Goal: Task Accomplishment & Management: Manage account settings

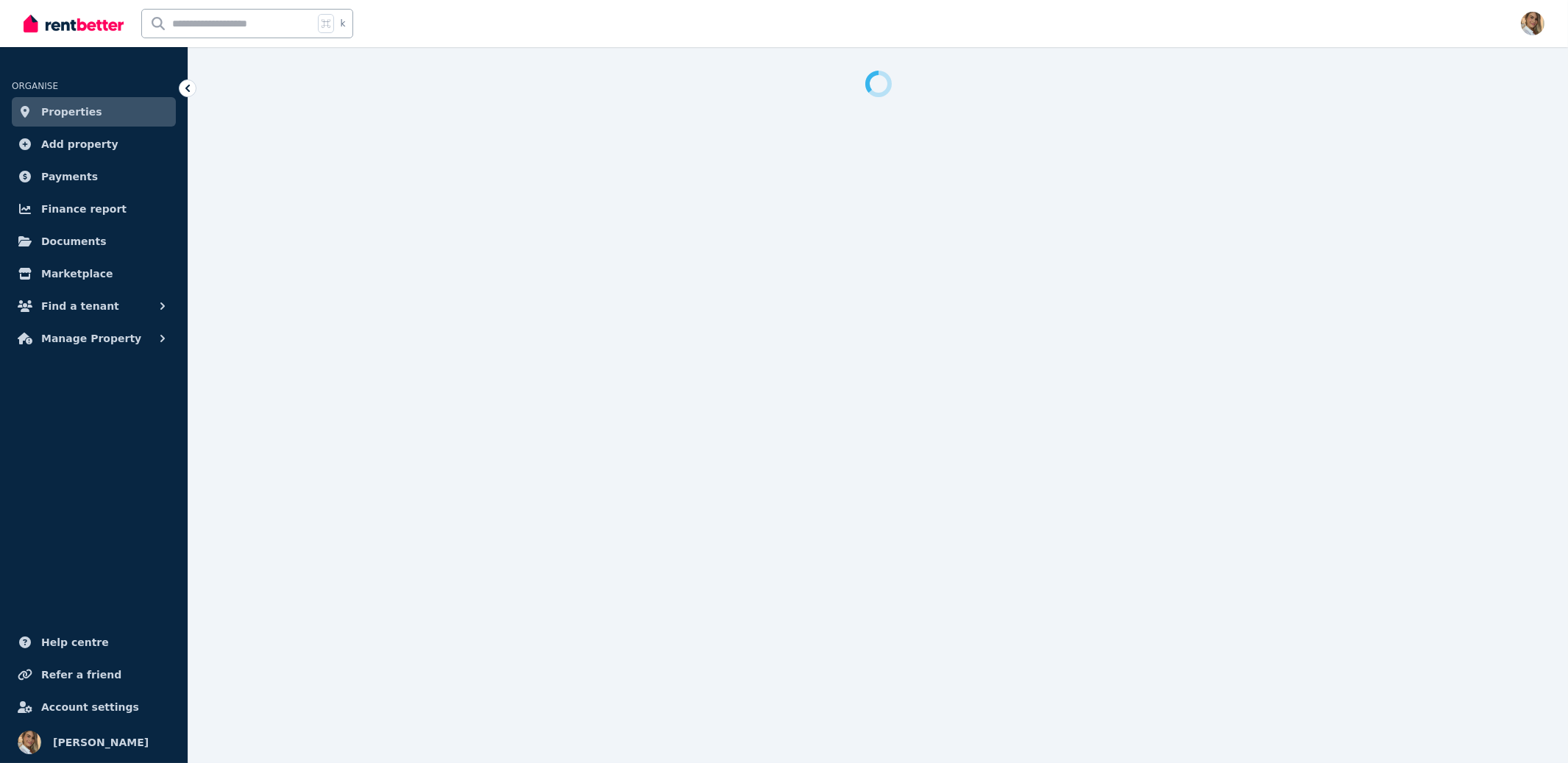
select select "***"
select select "**********"
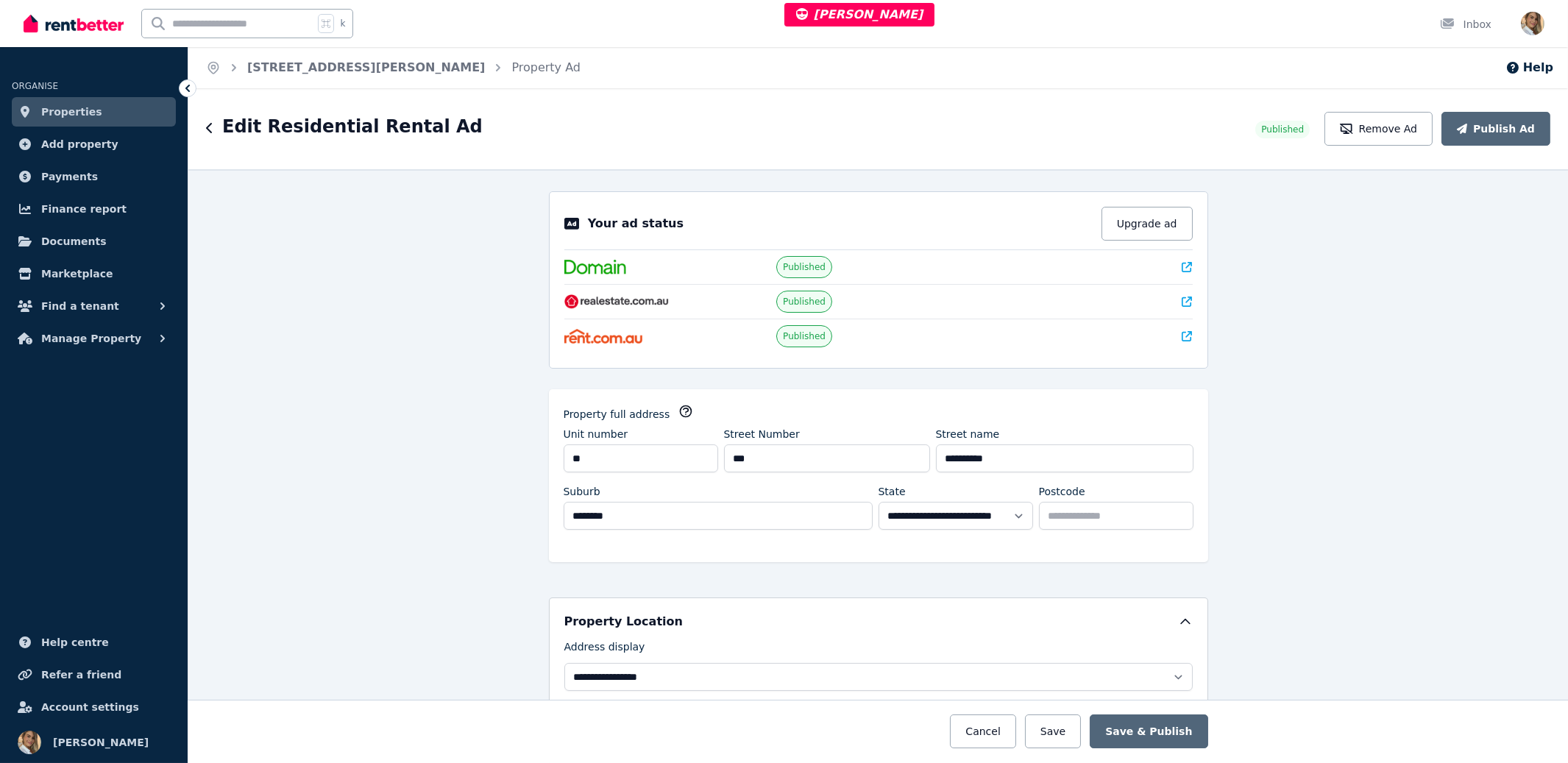
click at [1305, 306] on div "**********" at bounding box center [878, 466] width 1380 height 594
